Goal: Information Seeking & Learning: Learn about a topic

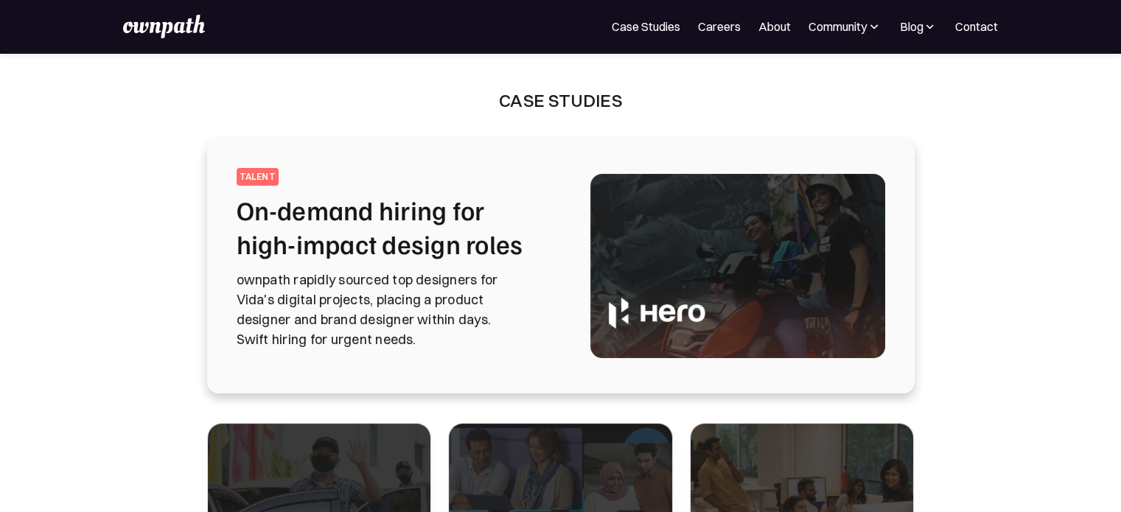
click at [340, 209] on h2 "On-demand hiring for high-impact design roles" at bounding box center [396, 227] width 318 height 68
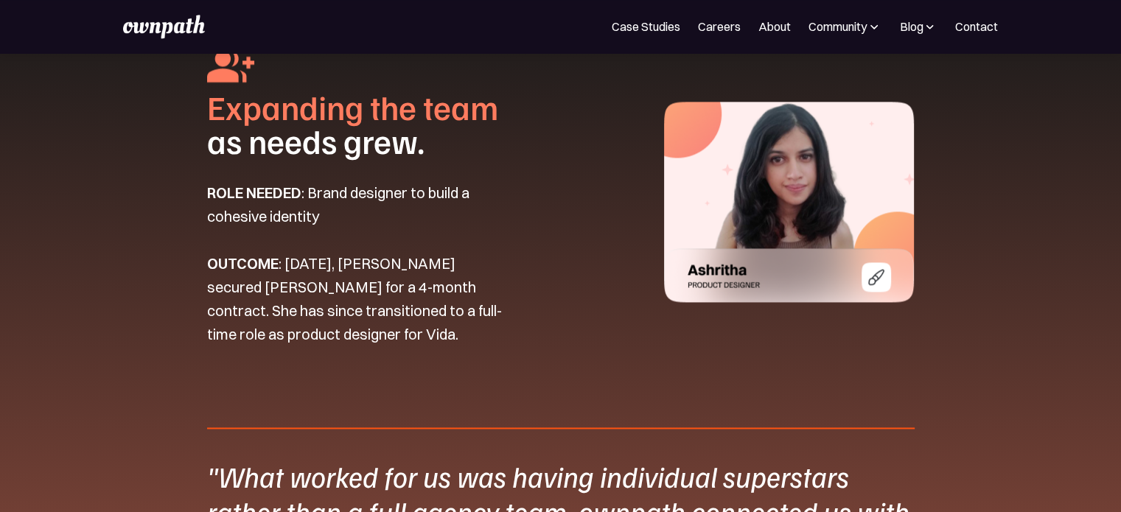
scroll to position [2137, 0]
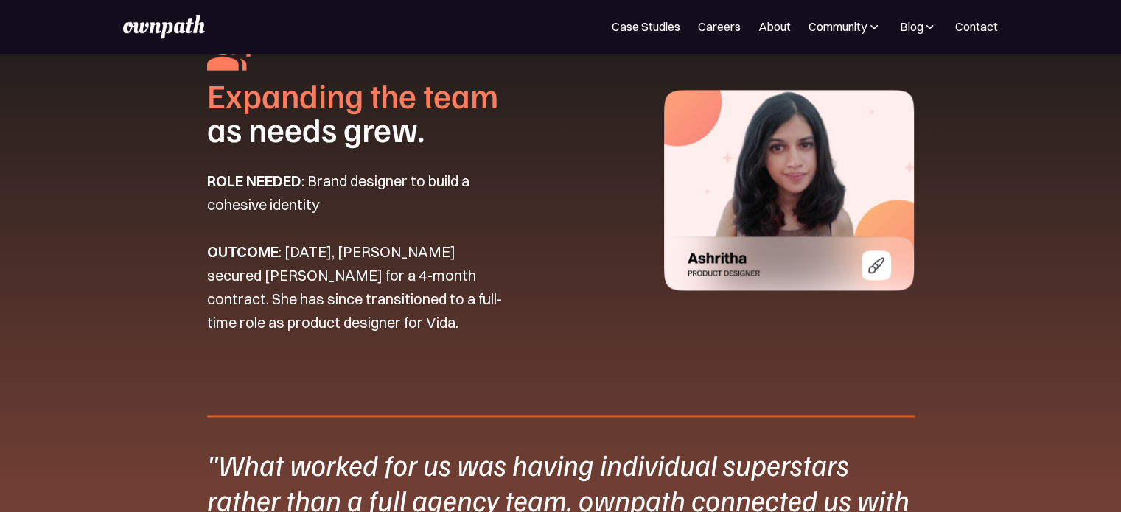
click at [805, 265] on img at bounding box center [789, 190] width 250 height 200
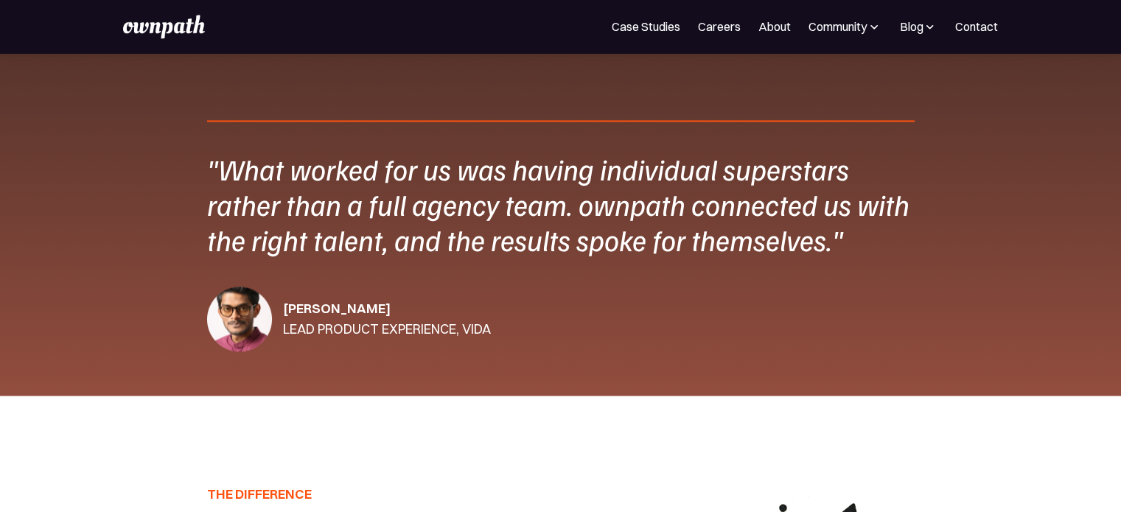
scroll to position [2432, 0]
click at [472, 325] on div "LEAD PRODUCT EXPERIENCE, VIDA" at bounding box center [387, 330] width 208 height 21
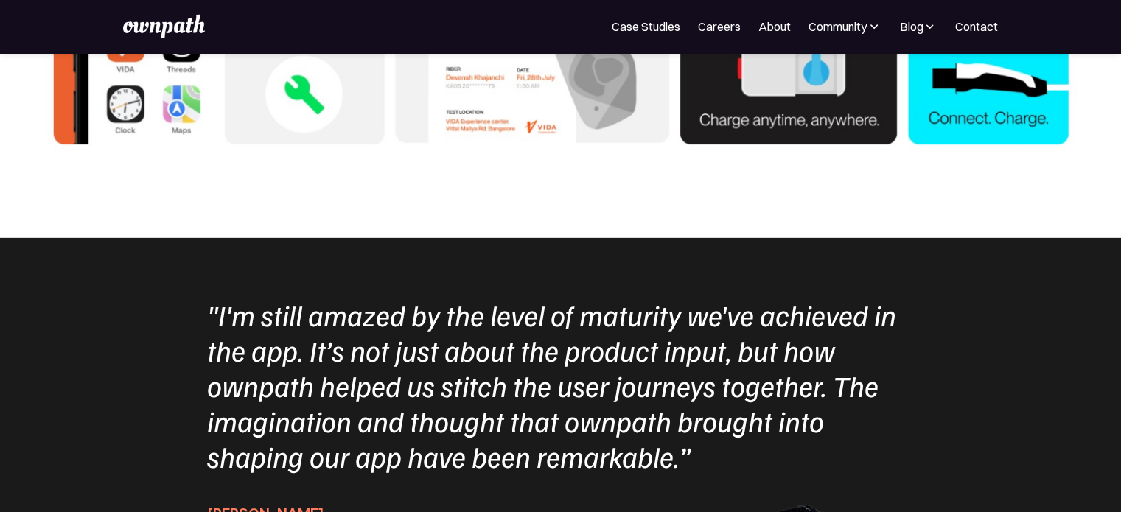
scroll to position [4717, 0]
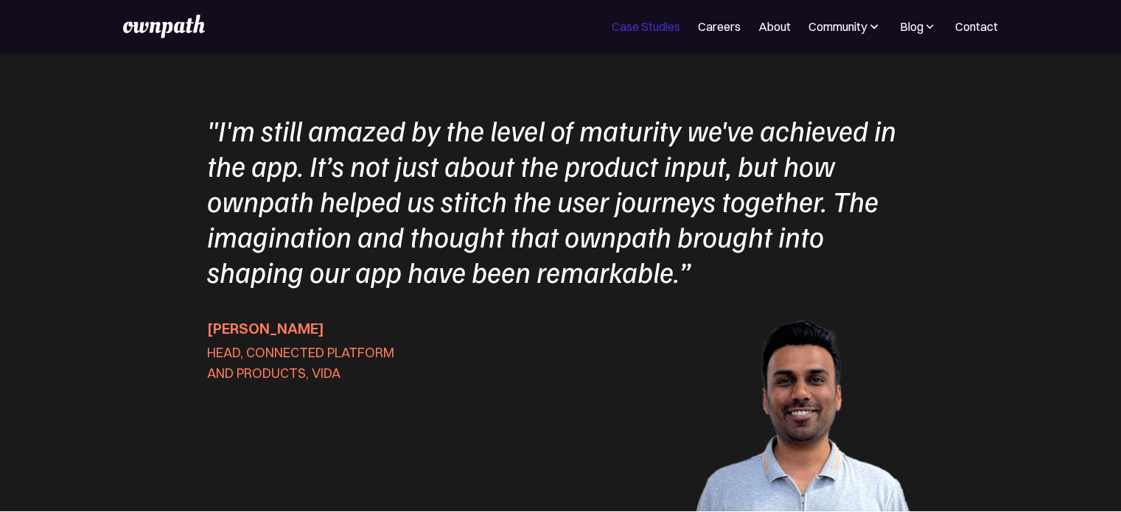
click at [670, 21] on link "Case Studies" at bounding box center [646, 27] width 69 height 18
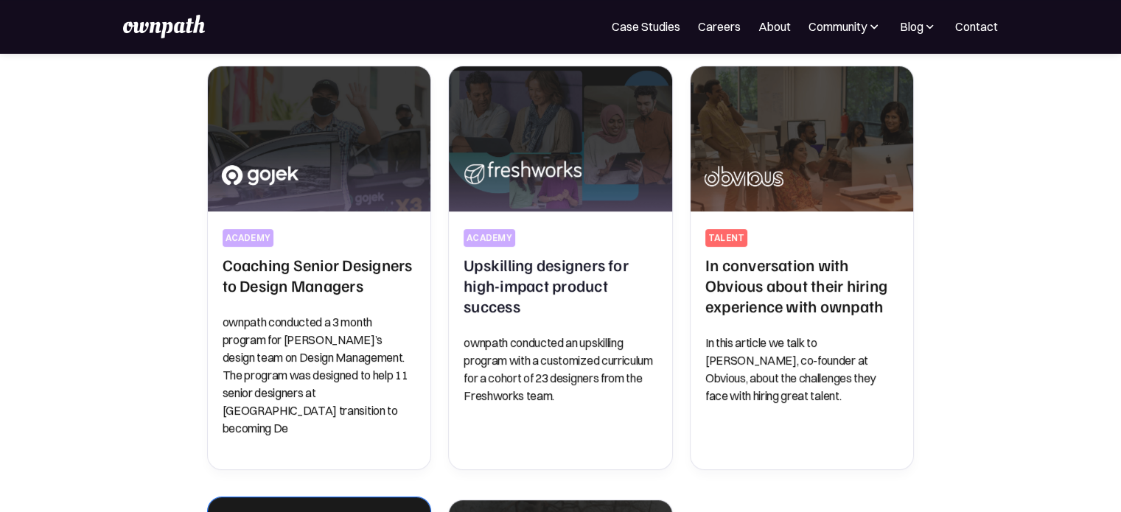
scroll to position [354, 0]
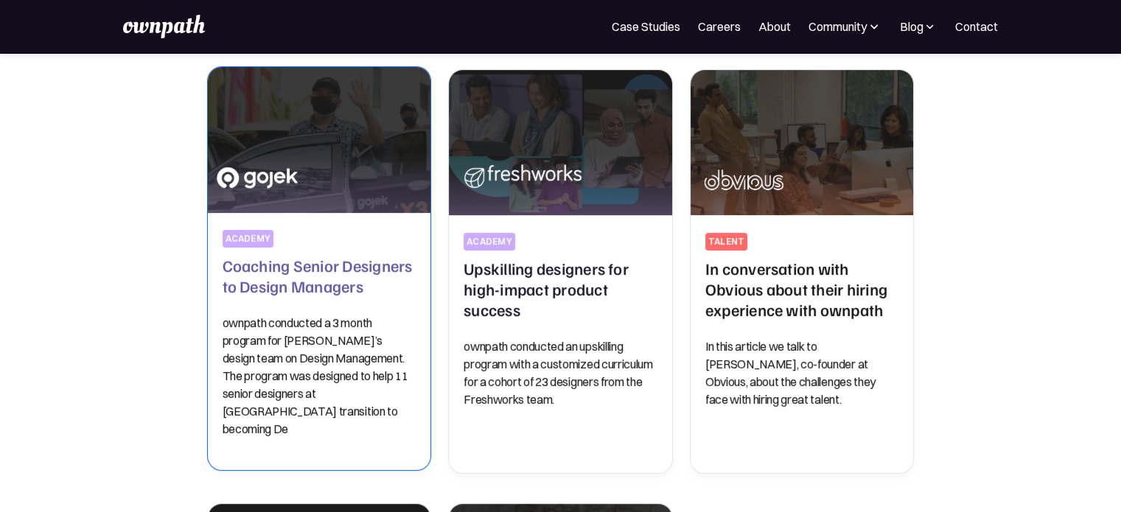
click at [374, 205] on img at bounding box center [319, 139] width 234 height 153
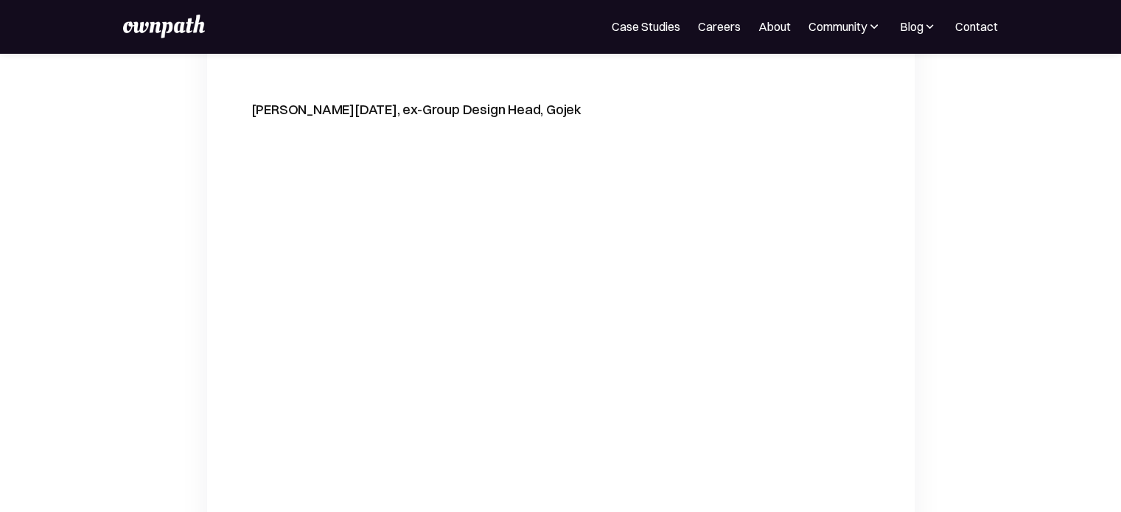
scroll to position [4791, 0]
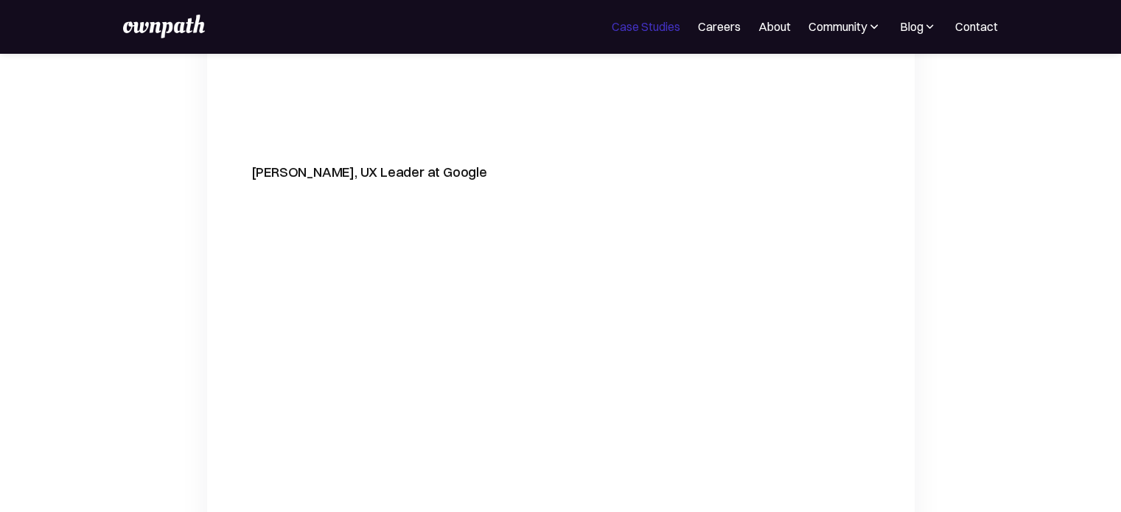
click at [656, 27] on link "Case Studies" at bounding box center [646, 27] width 69 height 18
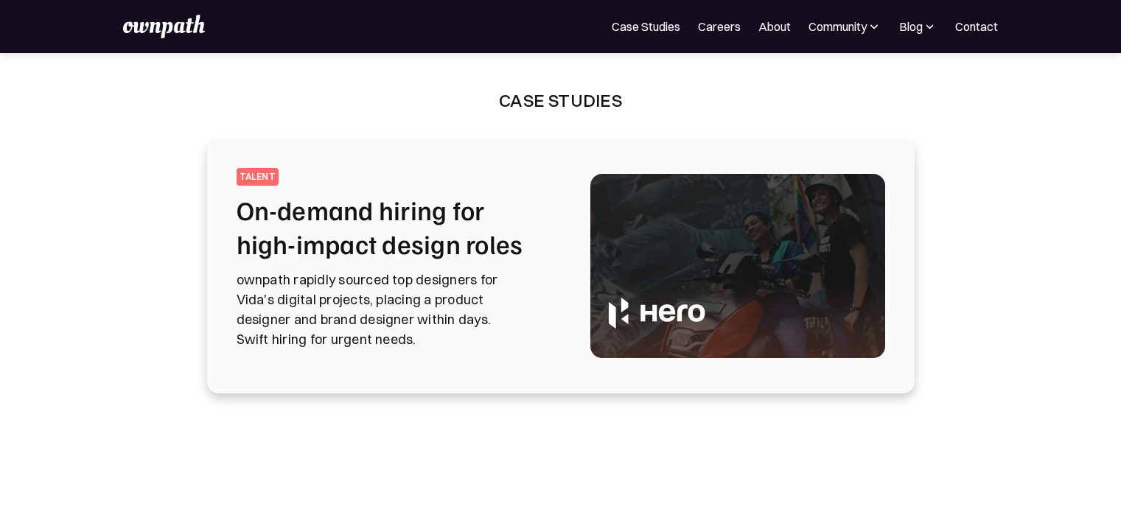
scroll to position [369, 0]
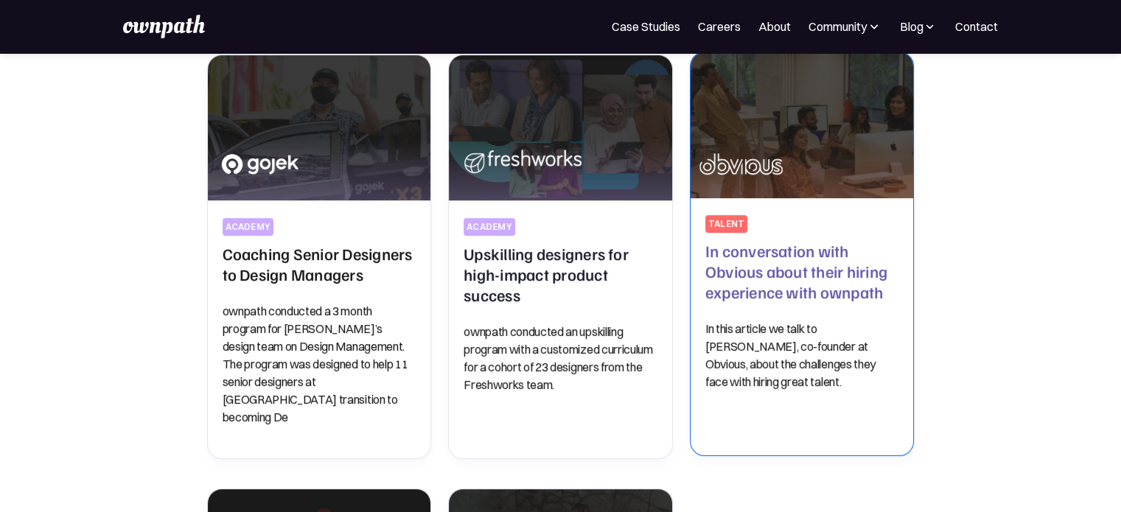
click at [730, 278] on h2 "In conversation with Obvious about their hiring experience with ownpath" at bounding box center [802, 271] width 194 height 62
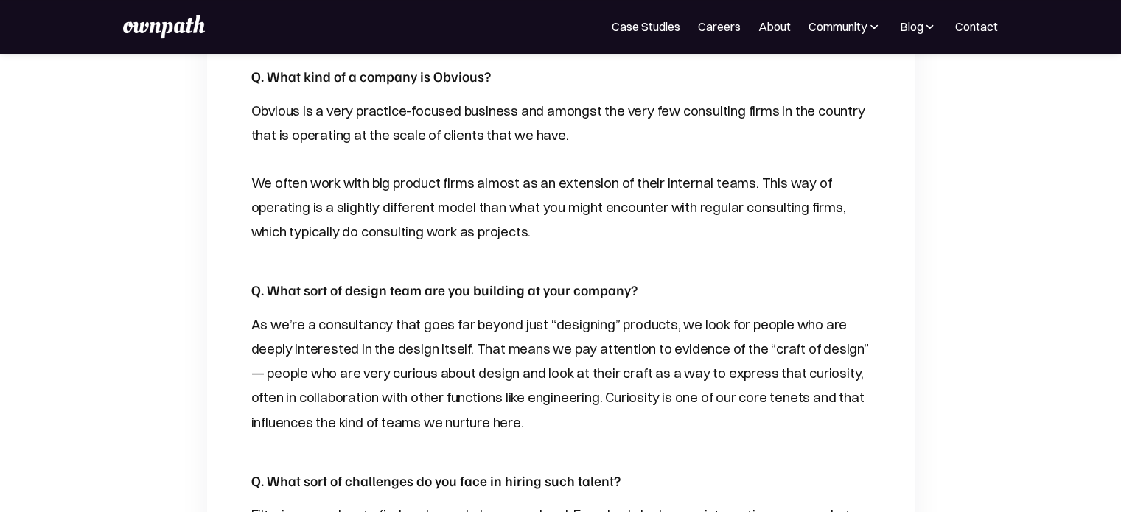
scroll to position [884, 0]
